Goal: Task Accomplishment & Management: Use online tool/utility

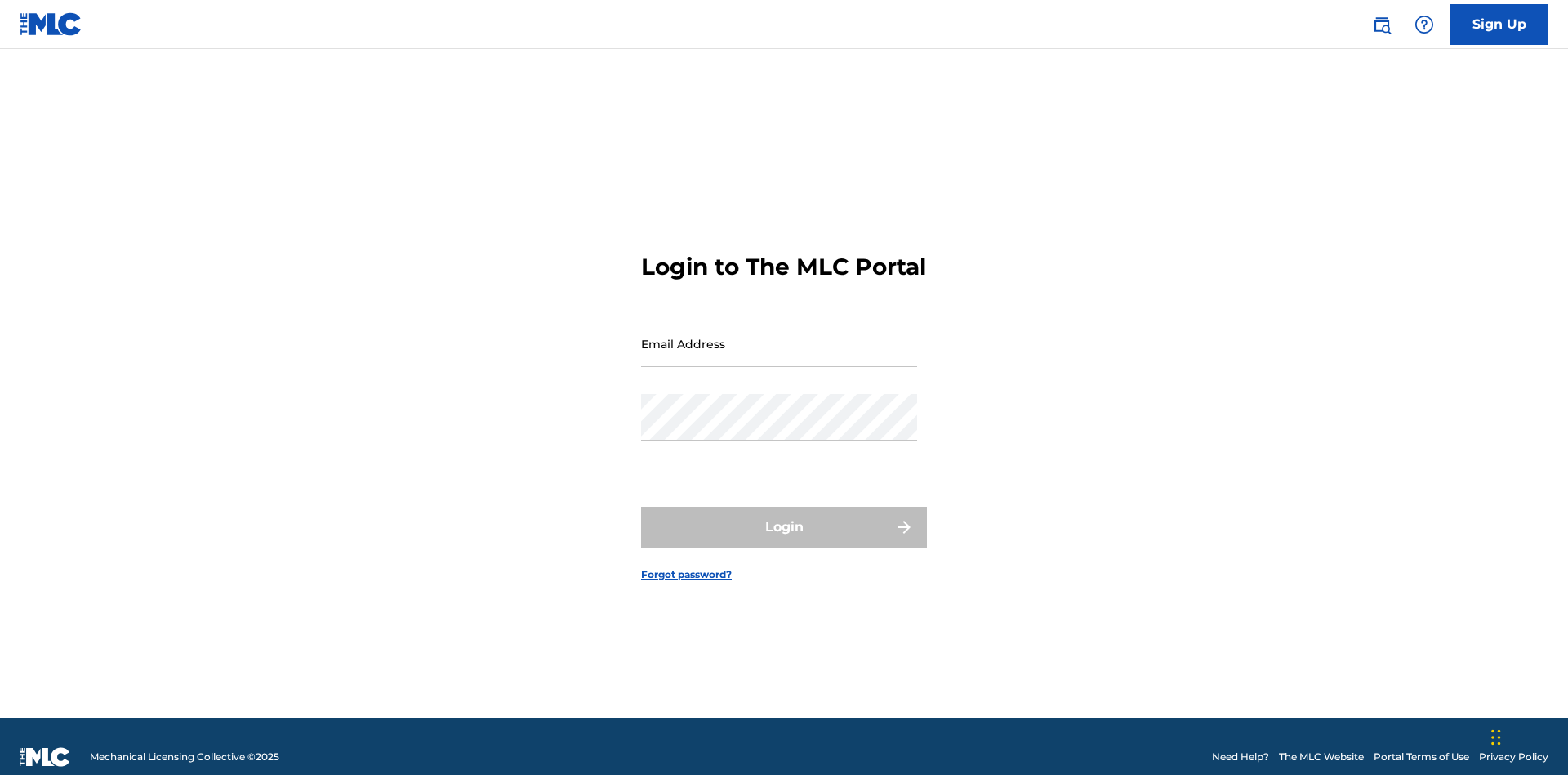
scroll to position [21, 0]
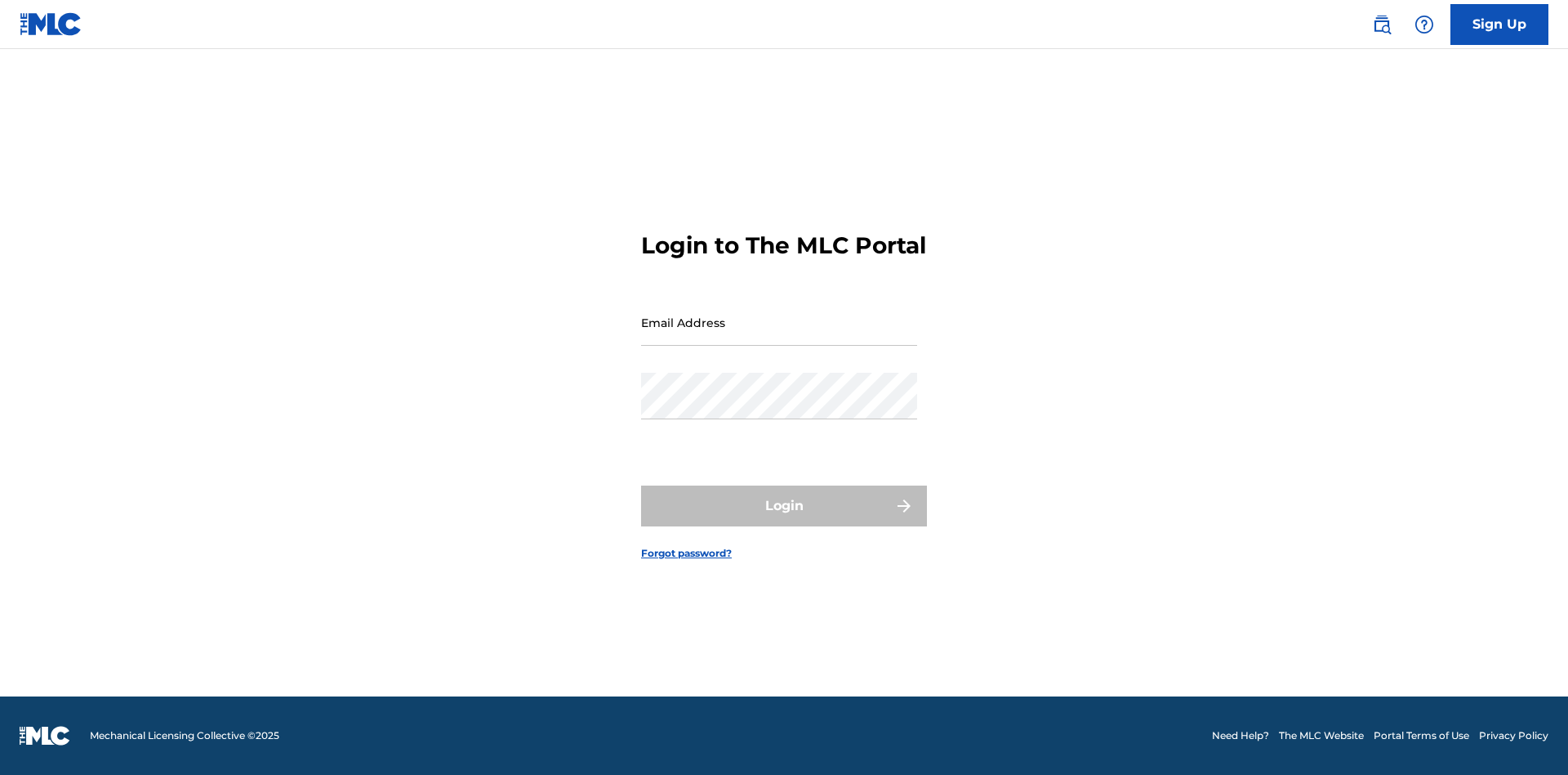
click at [780, 336] on input "Email Address" at bounding box center [779, 322] width 276 height 47
type input "[EMAIL_ADDRESS][DOMAIN_NAME]"
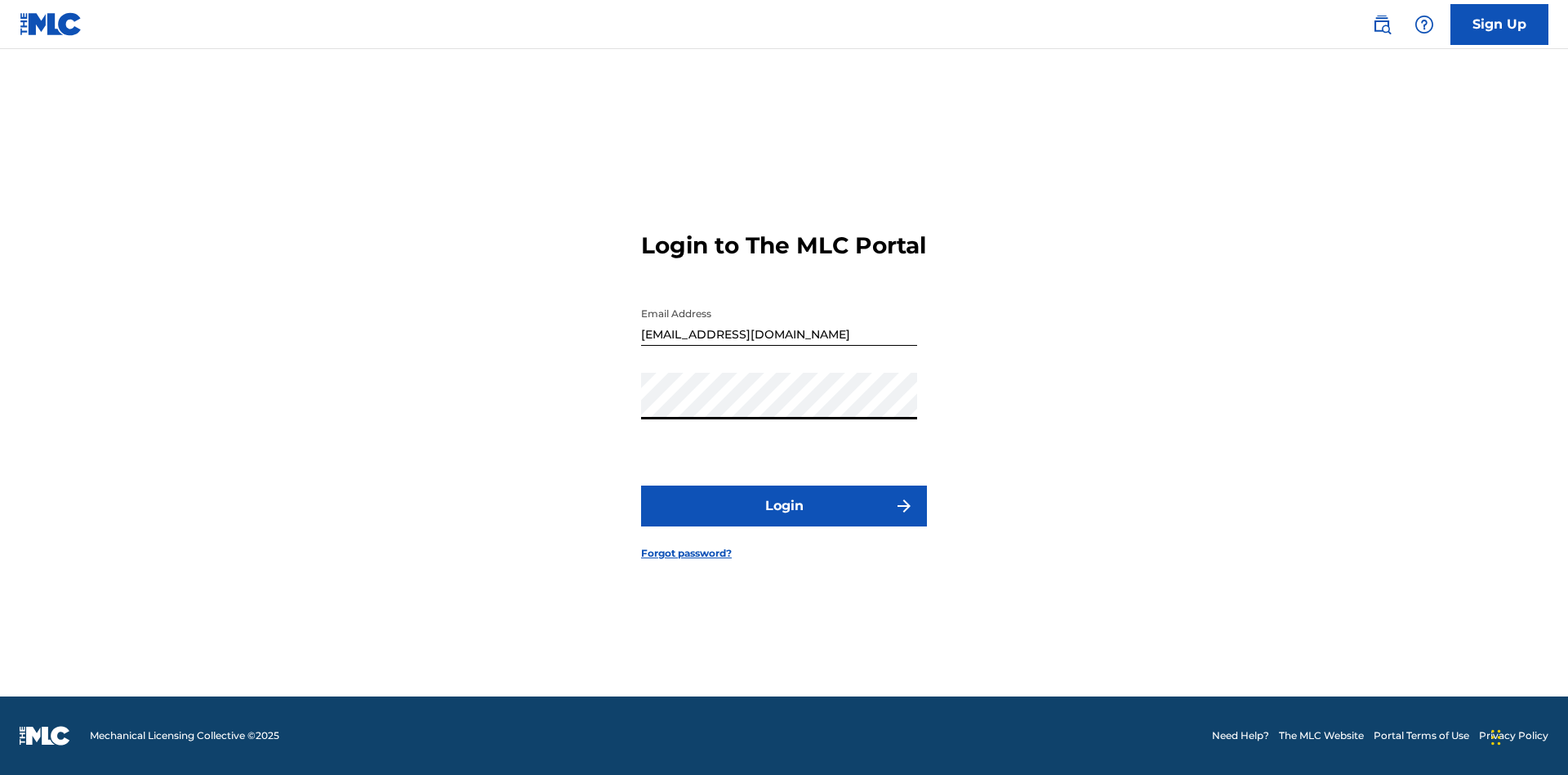
click at [784, 519] on button "Login" at bounding box center [784, 505] width 286 height 41
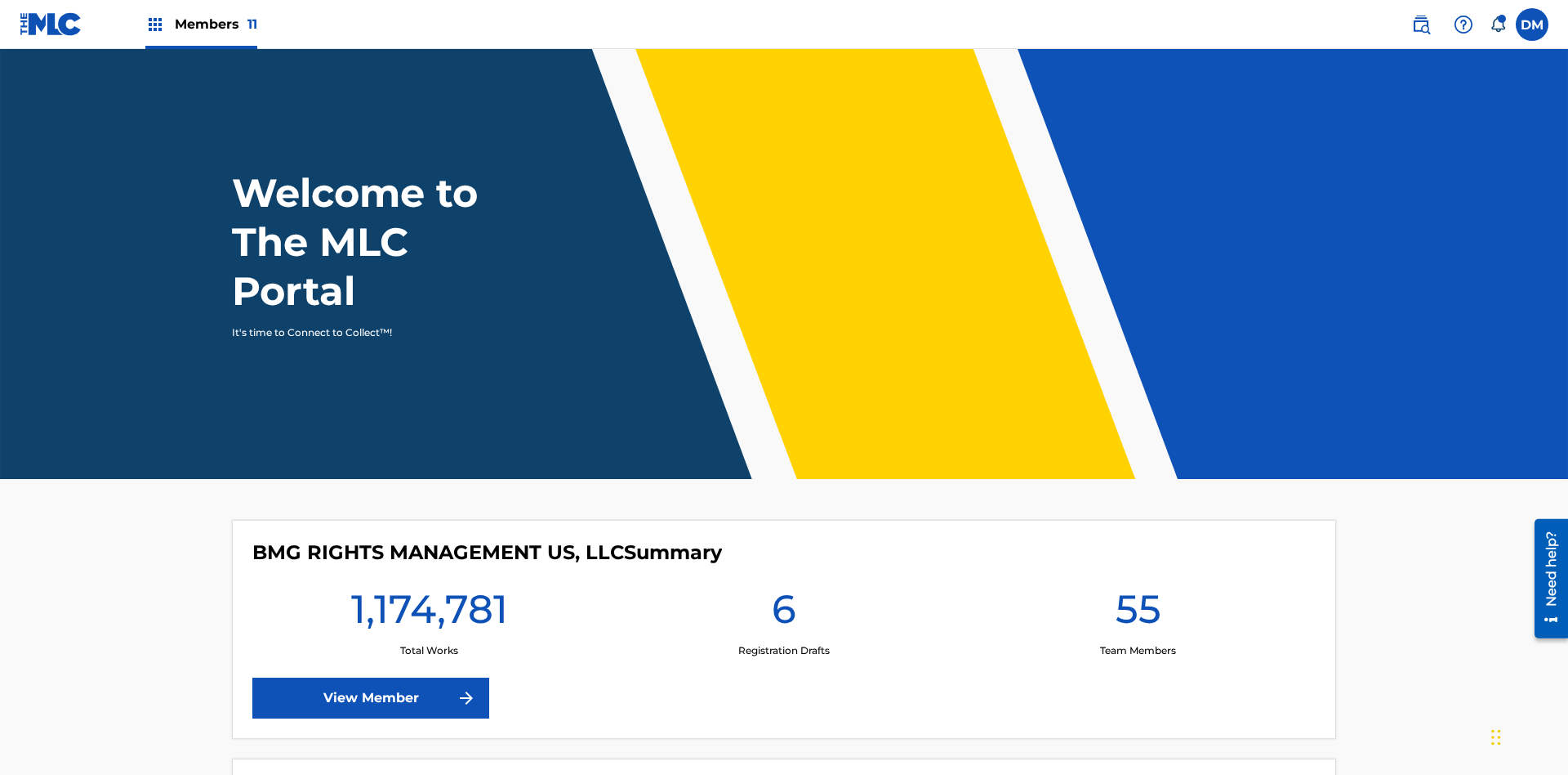
scroll to position [70, 0]
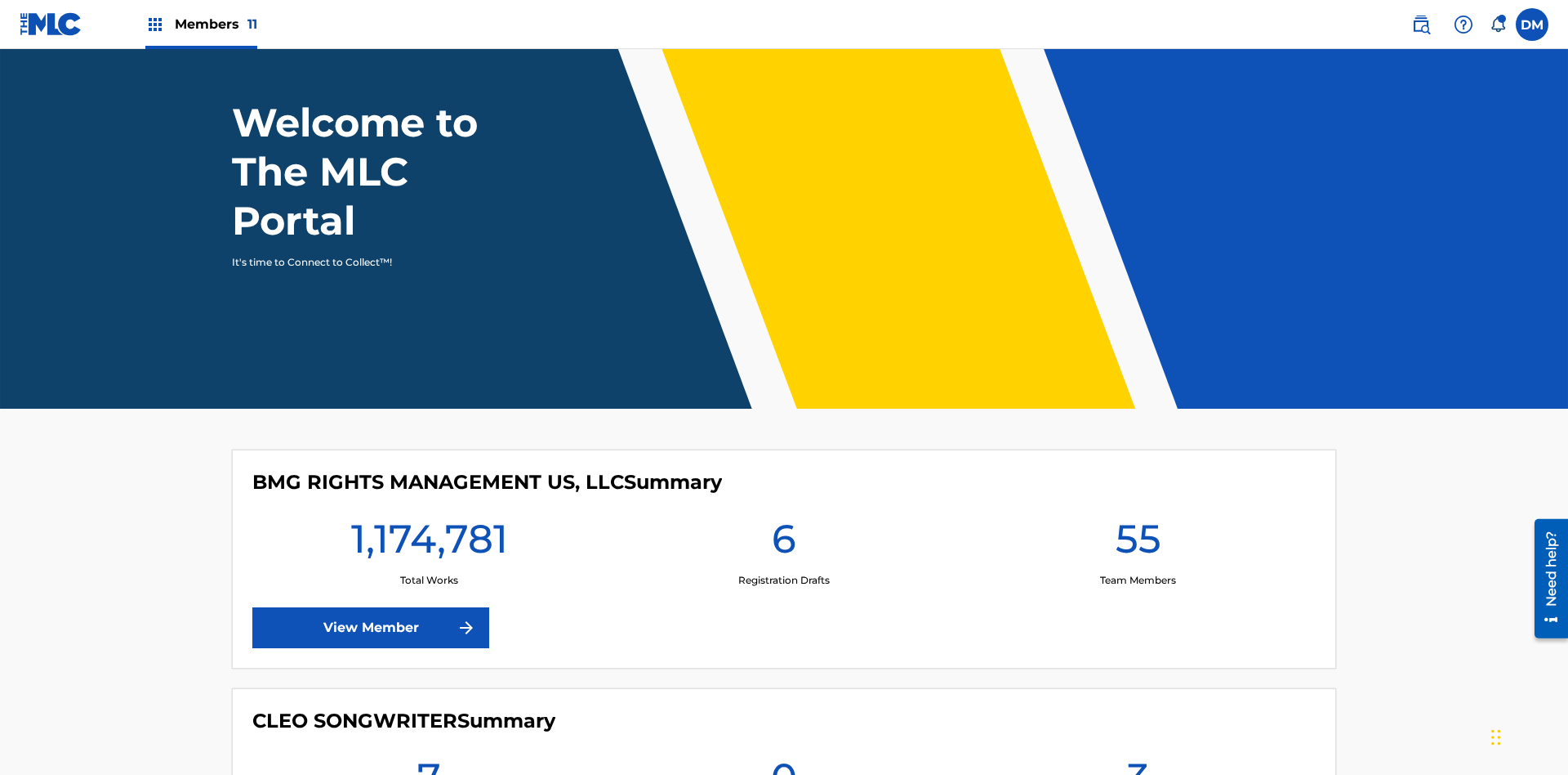
click at [201, 24] on span "Members 11" at bounding box center [215, 24] width 82 height 19
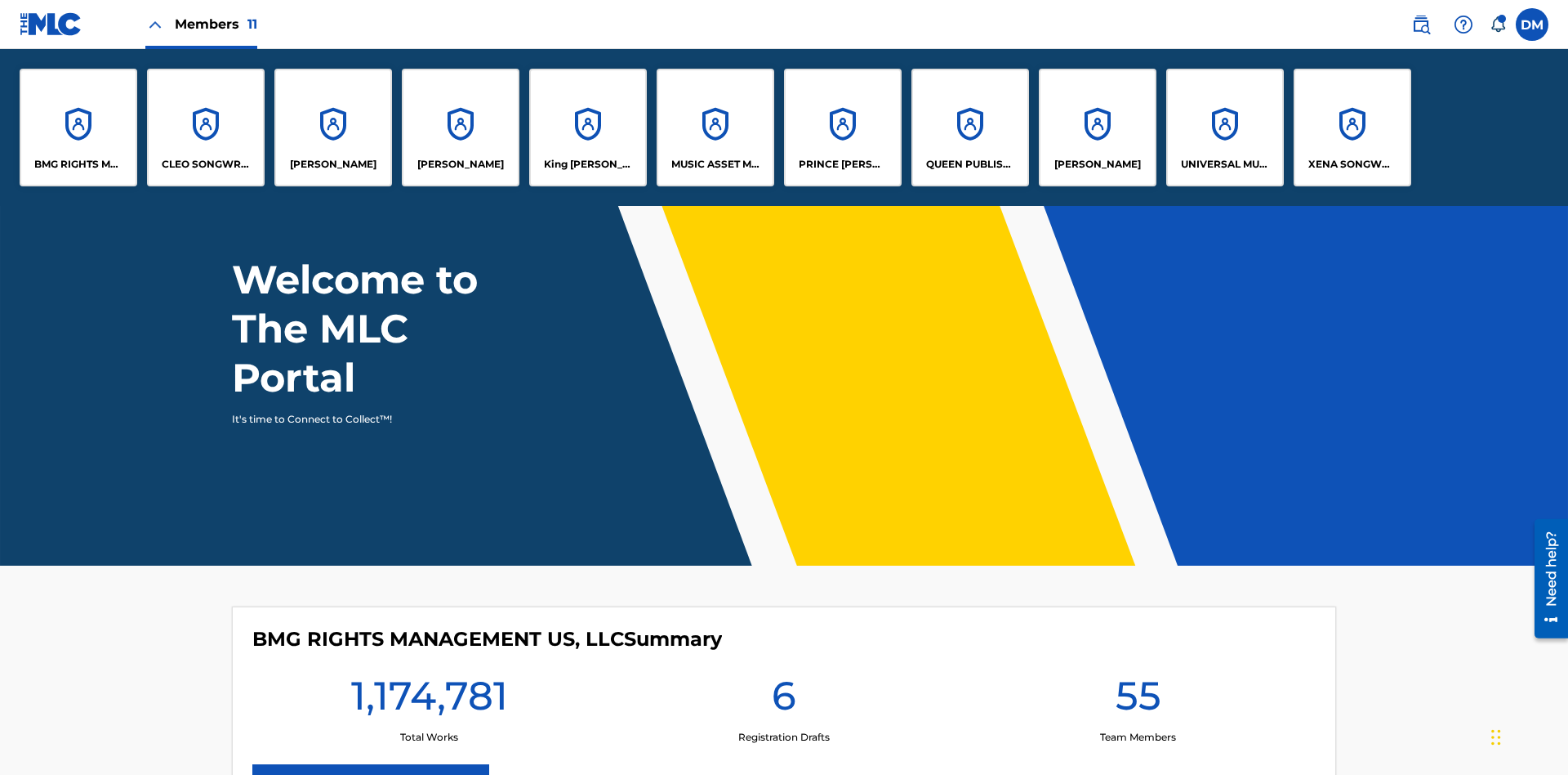
scroll to position [0, 0]
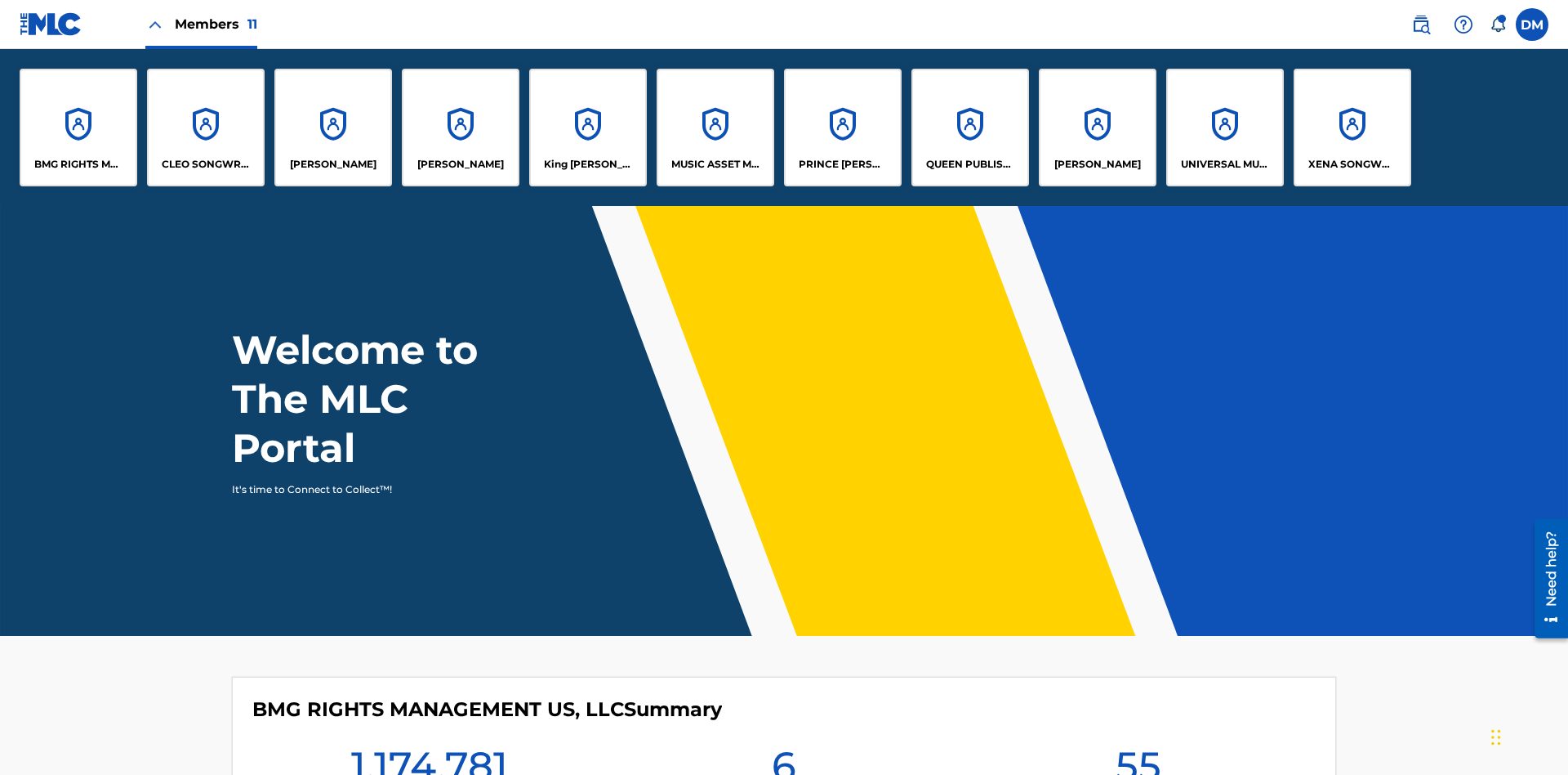
click at [1224, 165] on p "UNIVERSAL MUSIC PUB GROUP" at bounding box center [1225, 164] width 89 height 15
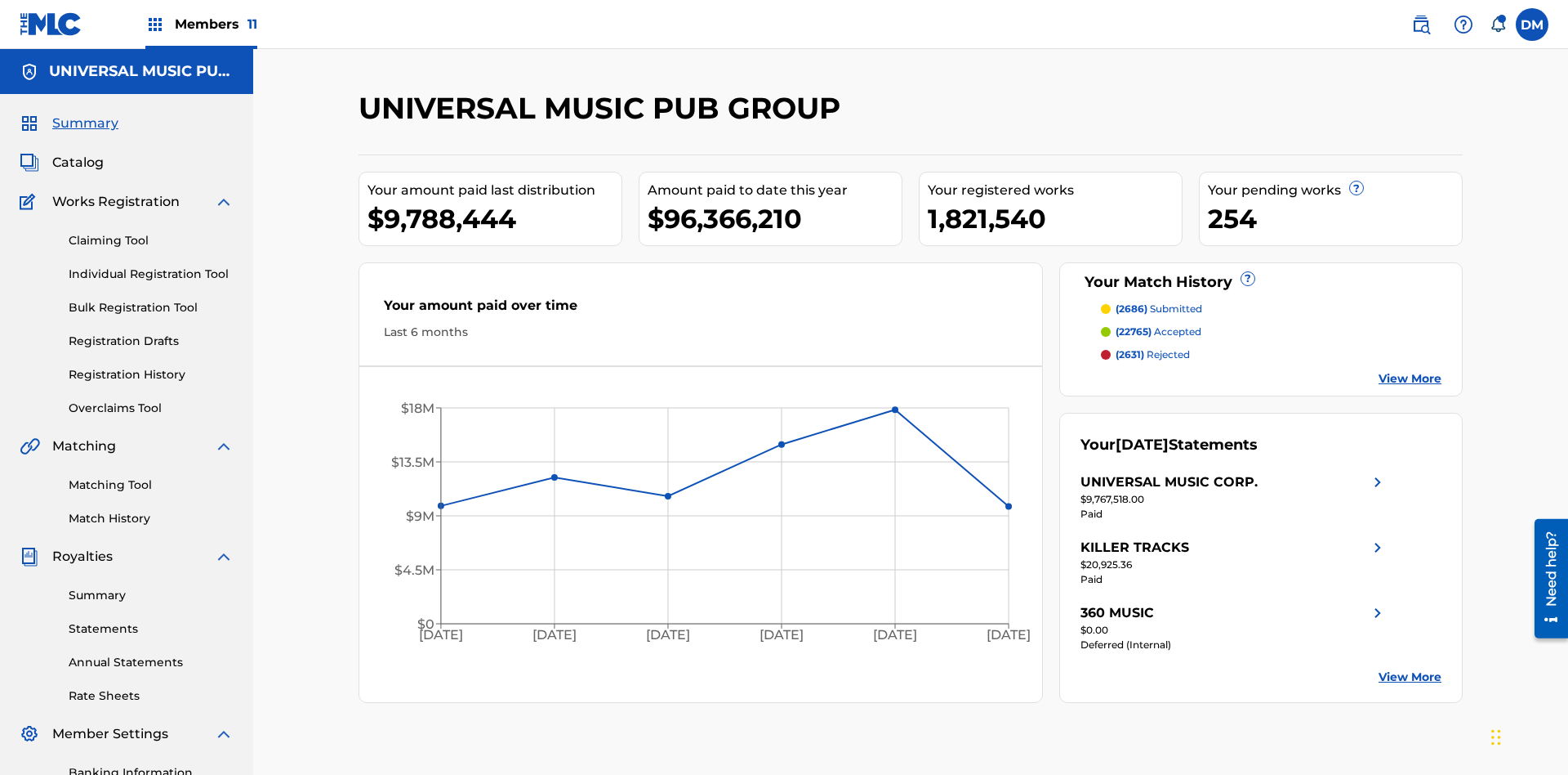
click at [152, 266] on link "Individual Registration Tool" at bounding box center [151, 274] width 165 height 17
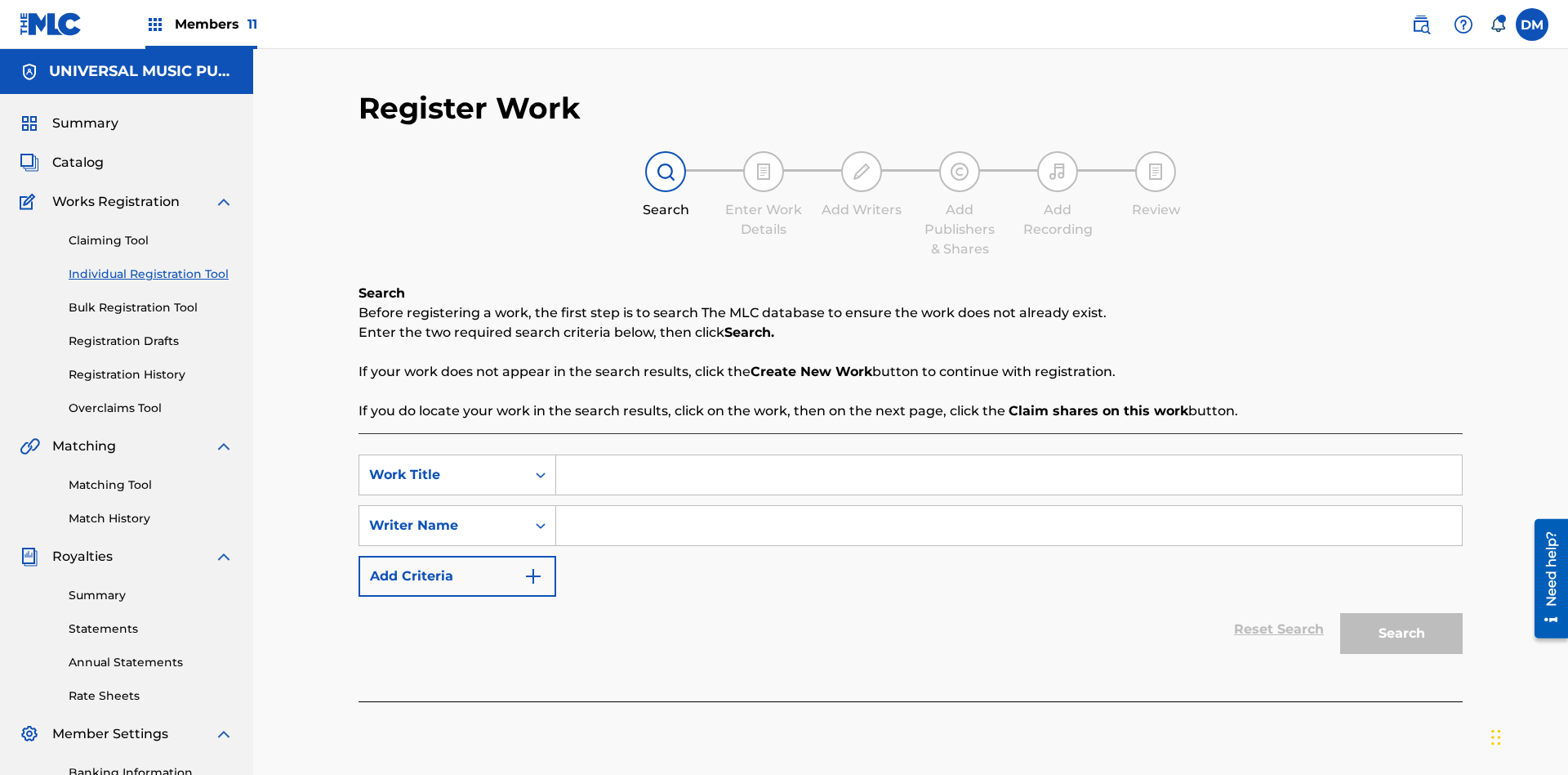
click at [1008, 455] on input "Search Form" at bounding box center [1008, 475] width 905 height 40
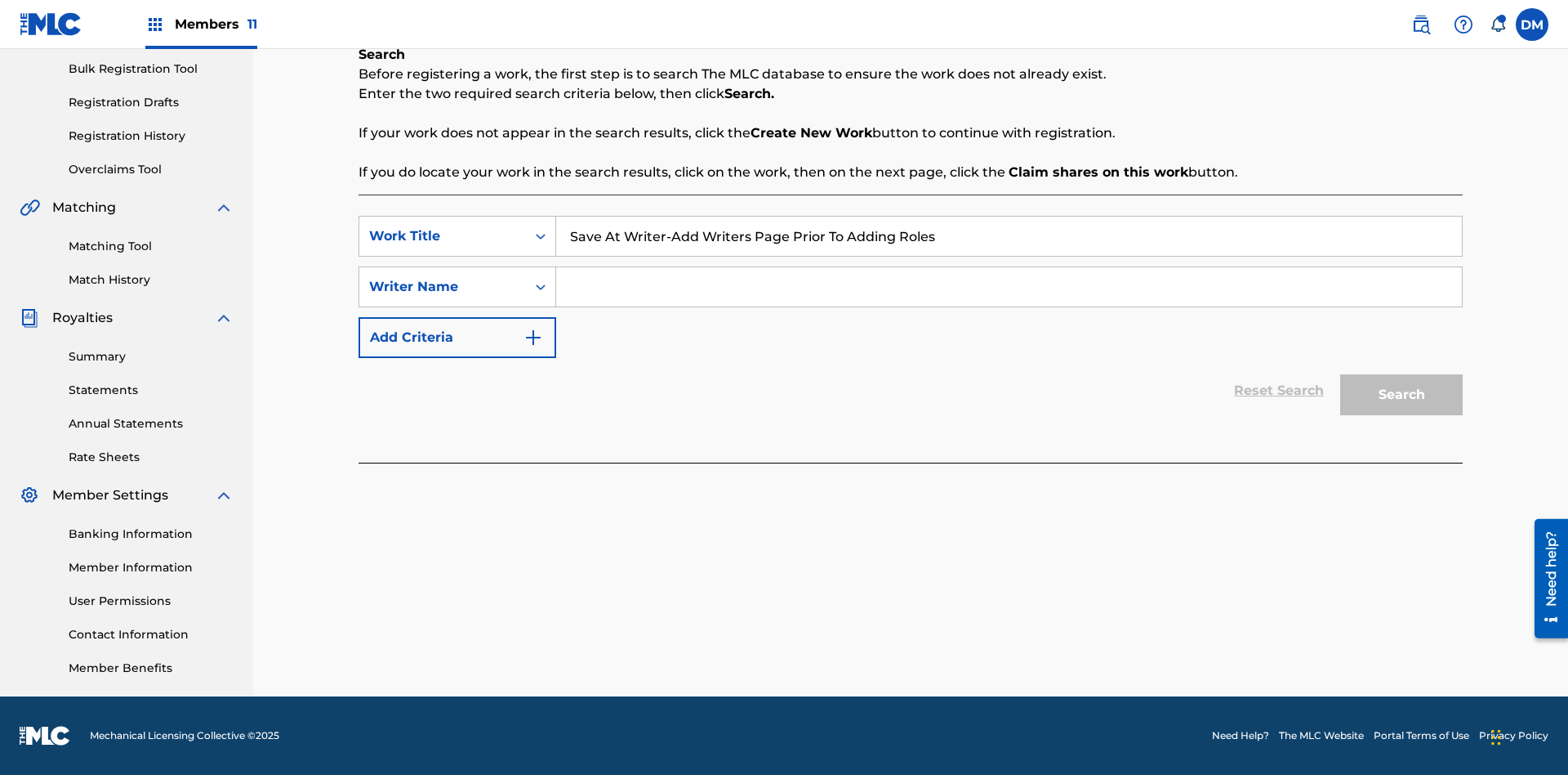
type input "Save At Writer-Add Writers Page Prior To Adding Roles"
click at [1008, 286] on input "Search Form" at bounding box center [1008, 287] width 905 height 40
type input "QWERTYUIOP"
click at [1402, 394] on button "Search" at bounding box center [1402, 394] width 123 height 41
